Goal: Task Accomplishment & Management: Complete application form

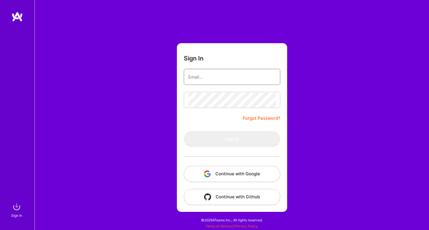
click at [193, 78] on input "email" at bounding box center [232, 77] width 87 height 15
type input "lpostovoit@gmail.com"
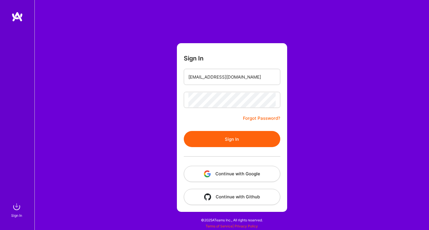
click at [210, 138] on button "Sign In" at bounding box center [232, 139] width 97 height 16
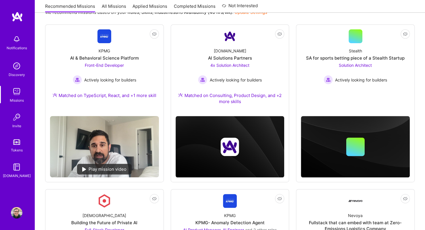
scroll to position [73, 0]
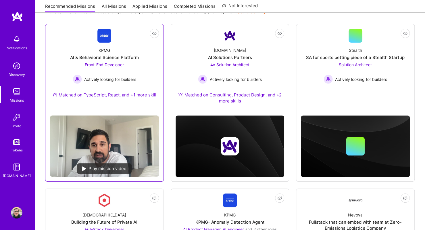
click at [136, 47] on div "KPMG AI & Behavioral Science Platform Front-End Developer Actively looking for …" at bounding box center [104, 74] width 109 height 62
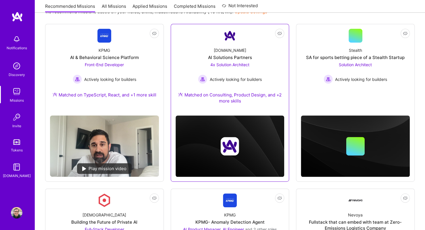
click at [195, 60] on div "A.Team AI Solutions Partners 4x Solution Architect Actively looking for builder…" at bounding box center [230, 77] width 109 height 68
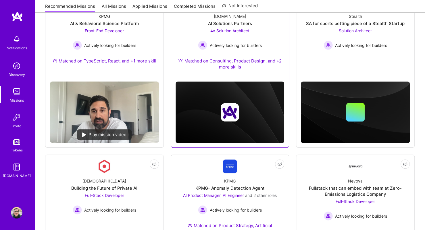
scroll to position [108, 0]
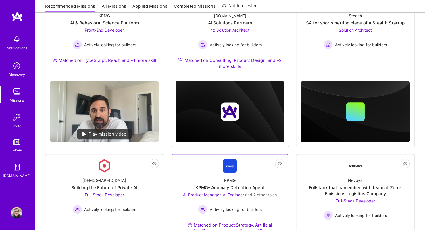
click at [204, 164] on link "Not Interested KPMG KPMG- Anomaly Detection Agent AI Product Manager, AI Engine…" at bounding box center [230, 200] width 109 height 82
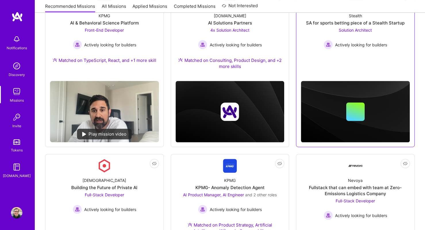
click at [327, 64] on link "Not Interested Stealth SA for sports betting piece of a Stealth Startup Solutio…" at bounding box center [355, 30] width 109 height 72
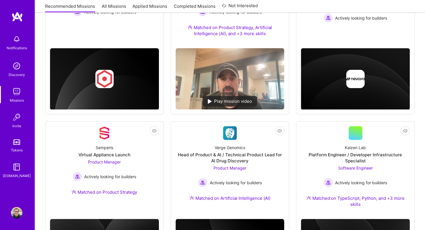
scroll to position [306, 0]
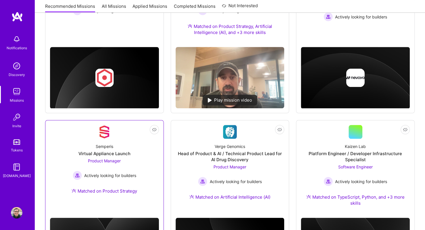
click at [143, 171] on div "Semperis Virtual Appliance Launch Product Manager Actively looking for builders…" at bounding box center [104, 170] width 109 height 62
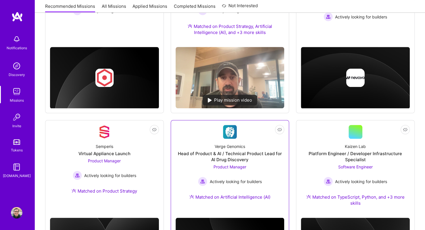
click at [209, 154] on div "Head of Product & AI / Technical Product Lead for AI Drug Discovery" at bounding box center [230, 156] width 109 height 12
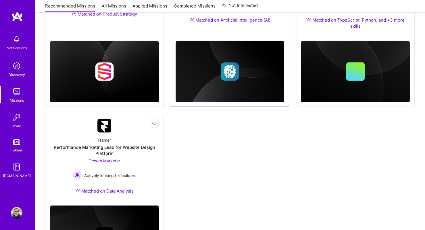
scroll to position [483, 0]
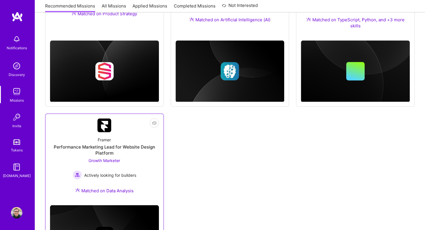
click at [75, 127] on link "Not Interested Framer Performance Marketing Lead for Website Design Platform Gr…" at bounding box center [104, 159] width 109 height 82
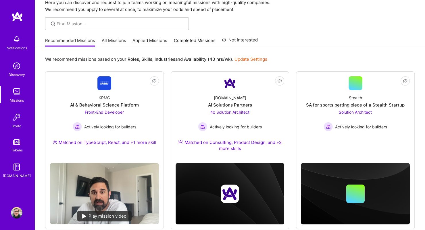
scroll to position [0, 0]
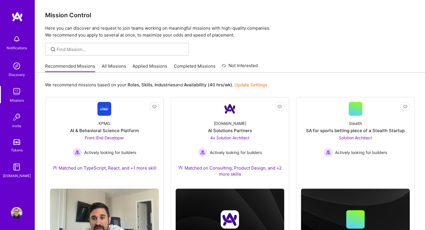
click at [113, 64] on link "All Missions" at bounding box center [114, 67] width 24 height 9
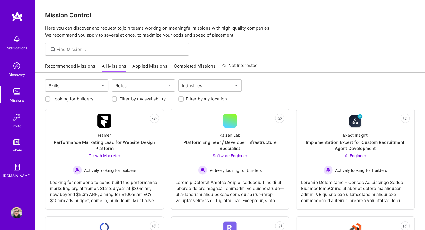
click at [72, 99] on label "Looking for builders" at bounding box center [73, 99] width 41 height 6
click at [50, 99] on input "Looking for builders" at bounding box center [48, 99] width 4 height 4
checkbox input "true"
click at [190, 100] on label "Filter by my location" at bounding box center [206, 99] width 41 height 6
click at [184, 100] on input "Filter by my location" at bounding box center [182, 99] width 4 height 4
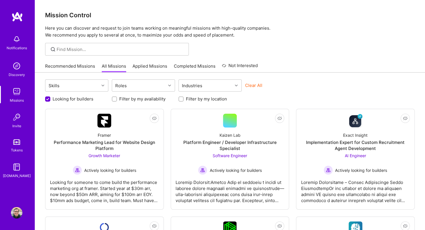
checkbox input "true"
click at [129, 84] on div "Roles" at bounding box center [139, 85] width 54 height 11
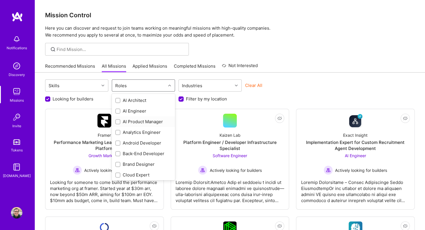
click at [122, 118] on div "AI Product Manager" at bounding box center [143, 121] width 56 height 6
checkbox input "true"
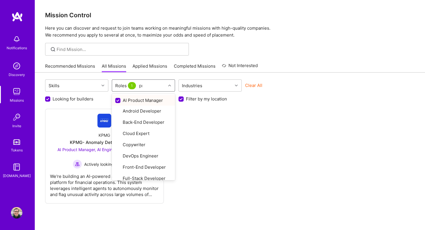
type input "pro"
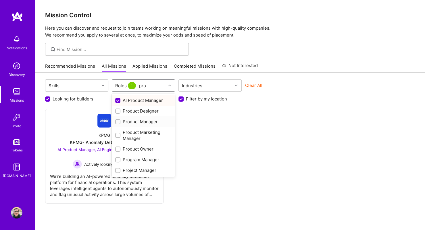
click at [145, 123] on div "Product Manager" at bounding box center [143, 121] width 56 height 6
checkbox input "true"
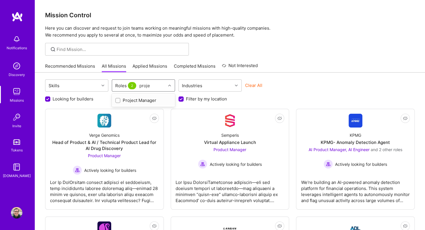
type input "projec"
click at [143, 98] on div "Project Manager" at bounding box center [143, 100] width 56 height 6
checkbox input "true"
click at [303, 95] on div "Looking for builders Filter by my availability Filter by my location" at bounding box center [230, 97] width 370 height 9
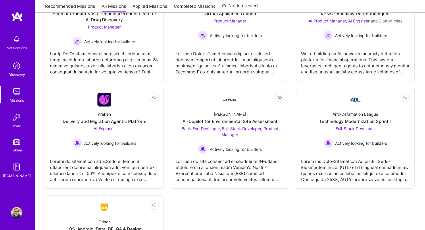
scroll to position [129, 0]
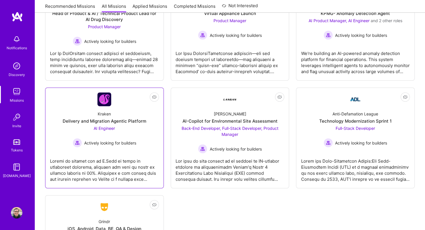
click at [112, 104] on link "Not Interested Kraken Delivery and Migration Agentic Platform AI Engineer Activ…" at bounding box center [104, 137] width 109 height 91
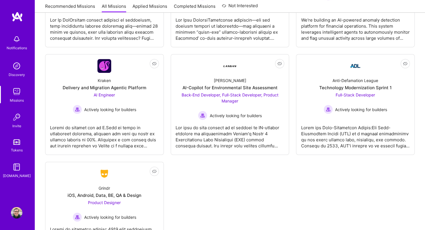
scroll to position [162, 0]
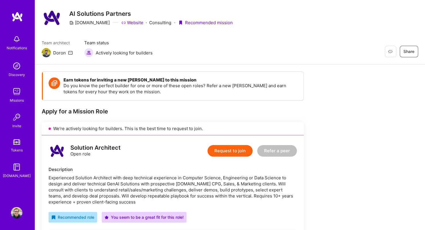
click at [105, 111] on div "Apply for a Mission Role" at bounding box center [173, 111] width 262 height 7
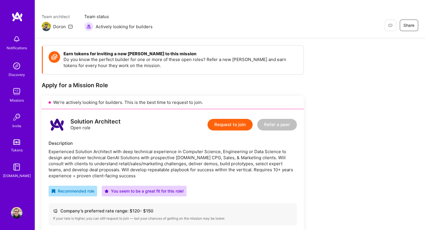
scroll to position [41, 0]
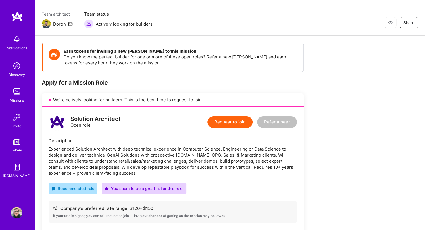
click at [58, 80] on div "Apply for a Mission Role" at bounding box center [173, 82] width 262 height 7
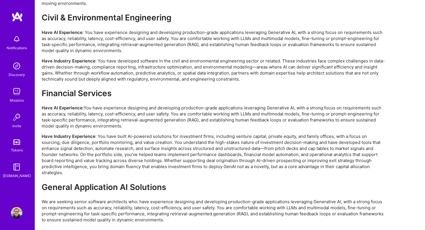
scroll to position [1294, 0]
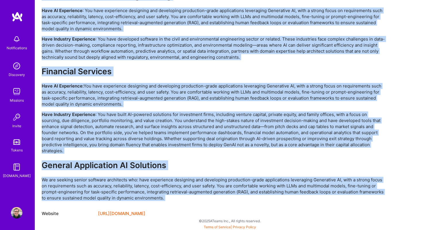
click at [189, 199] on p "We are seeking senior software architects who: have experience designing and de…" at bounding box center [214, 188] width 345 height 24
copy div "Apply for a Mission Role We’re actively looking for builders. This is the best …"
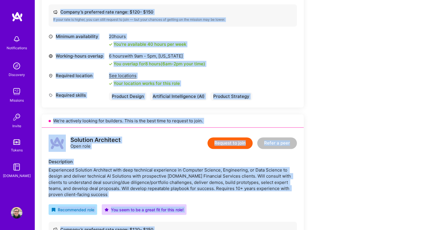
scroll to position [427, 0]
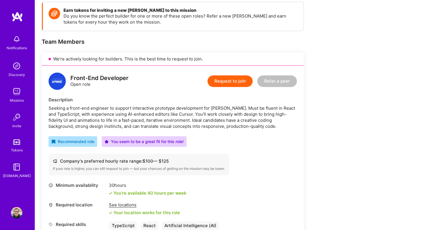
scroll to position [82, 0]
click at [47, 42] on div "Team Members" at bounding box center [173, 41] width 262 height 7
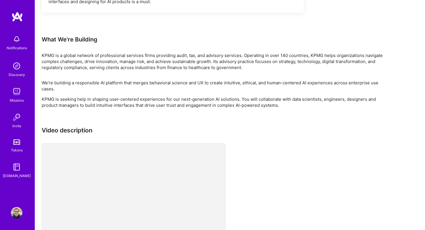
scroll to position [440, 0]
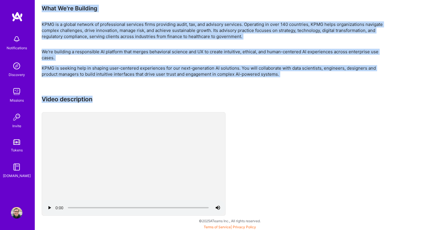
copy div "Team Members We’re actively looking for builders. This is the best time to requ…"
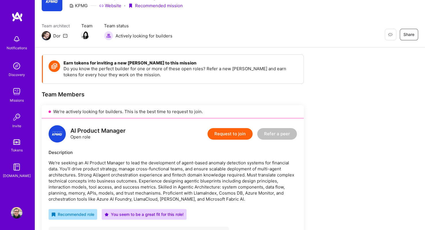
scroll to position [30, 0]
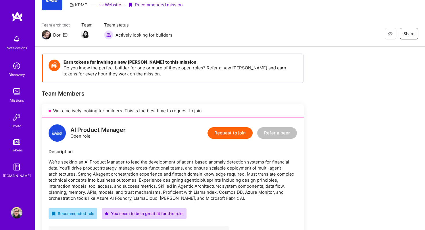
click at [89, 127] on div "AI Product Manager" at bounding box center [97, 130] width 55 height 6
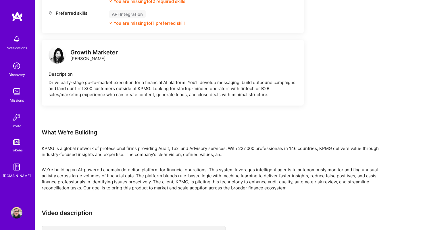
scroll to position [932, 0]
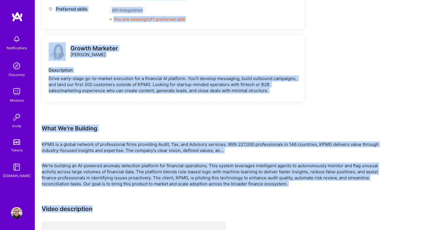
copy div "AI Product Manager Open role Request to join Refer a peer Description We're see…"
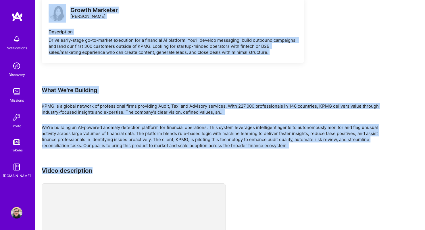
scroll to position [971, 0]
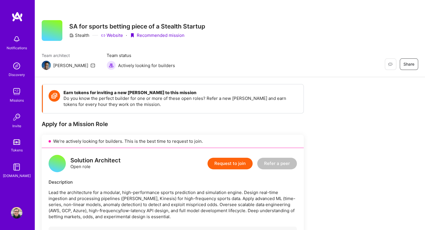
click at [97, 157] on div "Solution Architect" at bounding box center [95, 160] width 50 height 6
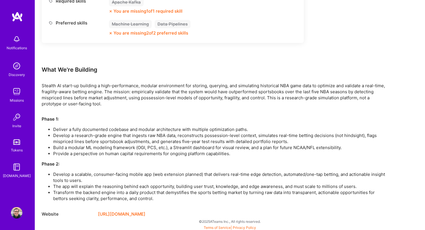
scroll to position [317, 0]
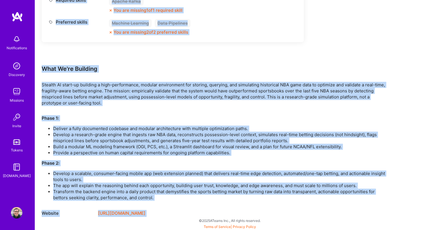
copy div "Solution Architect Open role Request to join Refer a peer Description Lead the …"
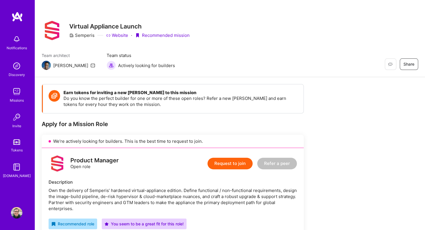
click at [79, 125] on div "Apply for a Mission Role" at bounding box center [173, 123] width 262 height 7
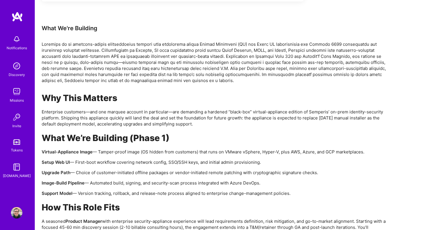
scroll to position [360, 0]
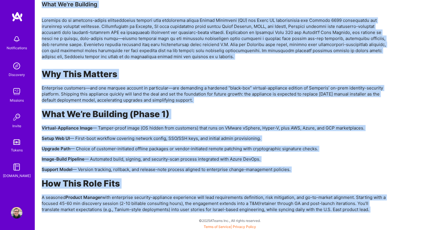
copy div "Apply for a Mission Role We’re actively looking for builders. This is the best …"
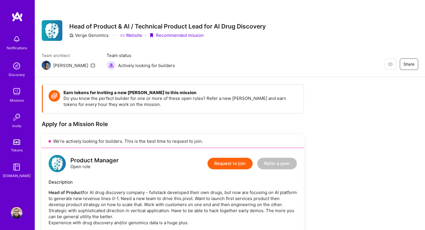
click at [115, 28] on h3 "Head of Product & AI / Technical Product Lead for AI Drug Discovery" at bounding box center [167, 26] width 197 height 7
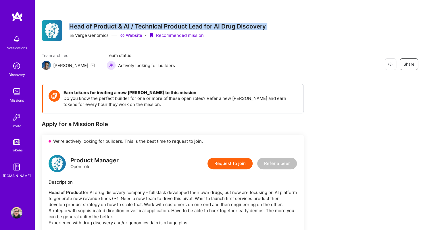
click at [115, 28] on h3 "Head of Product & AI / Technical Product Lead for AI Drug Discovery" at bounding box center [167, 26] width 197 height 7
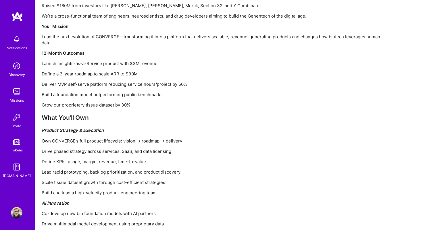
scroll to position [501, 0]
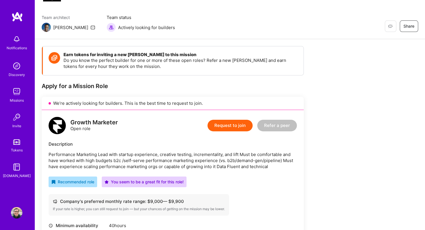
scroll to position [38, 0]
click at [104, 84] on div "Apply for a Mission Role" at bounding box center [173, 85] width 262 height 7
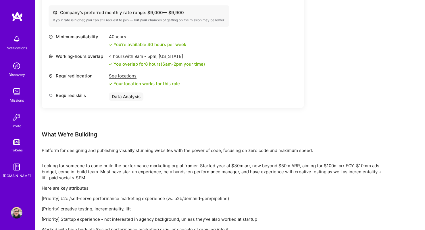
scroll to position [267, 0]
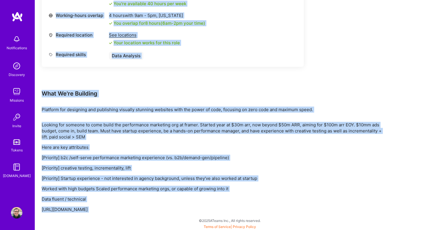
click at [156, 207] on p "[URL][DOMAIN_NAME]" at bounding box center [214, 209] width 345 height 6
copy div "Lorem ips d Sitamet Cons Ad’el seddoeiu tempori utl etdolore. Magn al eni admi …"
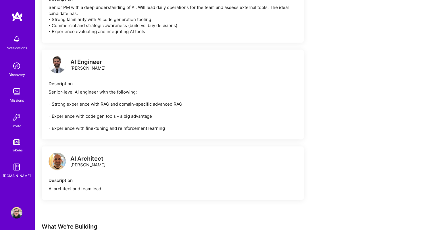
scroll to position [335, 0]
